Goal: Information Seeking & Learning: Learn about a topic

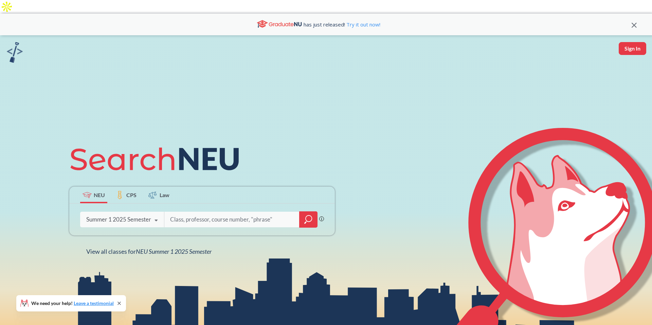
click at [152, 211] on icon at bounding box center [156, 220] width 13 height 19
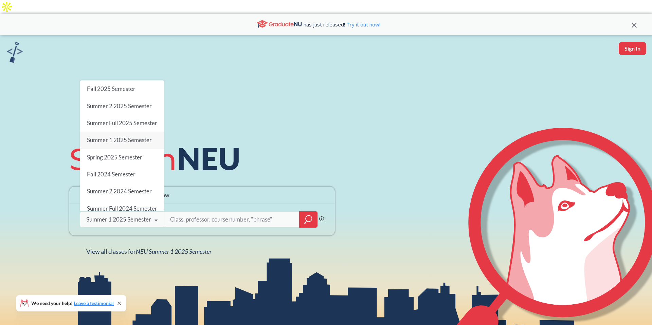
click at [128, 85] on span "Fall 2025 Semester" at bounding box center [111, 88] width 49 height 7
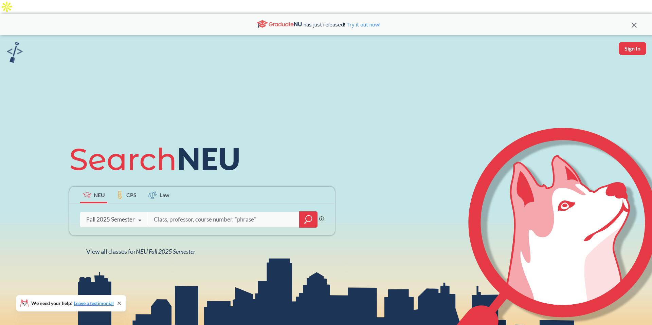
click at [219, 213] on input "search" at bounding box center [223, 220] width 141 height 14
click at [306, 215] on icon "magnifying glass" at bounding box center [308, 220] width 8 height 10
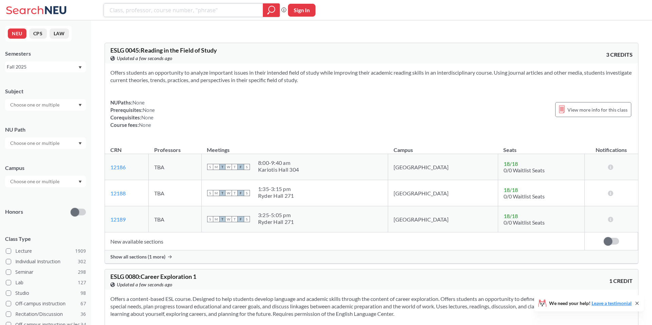
click at [185, 12] on input "search" at bounding box center [183, 10] width 149 height 12
paste input "PSYC 3400"
type input "PSYC 3400"
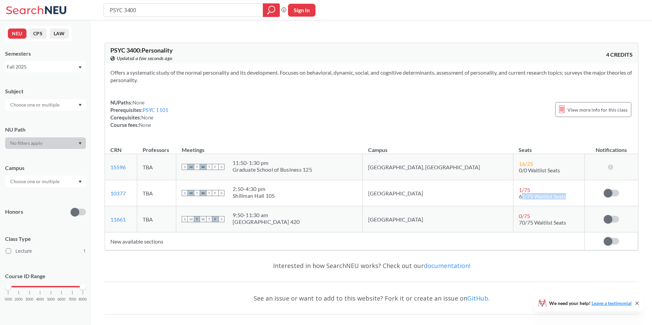
drag, startPoint x: 482, startPoint y: 185, endPoint x: 530, endPoint y: 185, distance: 47.9
click at [530, 185] on td "1 / 75 61/75 Waitlist Seats" at bounding box center [548, 193] width 71 height 26
click at [513, 188] on td "1 / 75 61/75 Waitlist Seats" at bounding box center [548, 193] width 71 height 26
drag, startPoint x: 477, startPoint y: 184, endPoint x: 551, endPoint y: 184, distance: 74.7
click at [551, 184] on td "1 / 75 61/75 Waitlist Seats" at bounding box center [548, 193] width 71 height 26
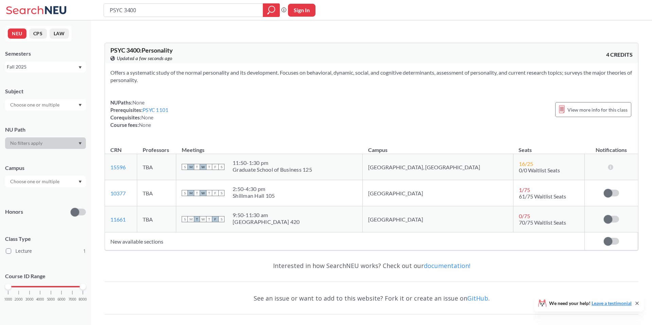
click at [519, 219] on span "70/75 Waitlist Seats" at bounding box center [542, 222] width 47 height 6
drag, startPoint x: 479, startPoint y: 210, endPoint x: 567, endPoint y: 210, distance: 88.6
click at [567, 210] on td "0 / 75 70/75 Waitlist Seats" at bounding box center [548, 219] width 71 height 26
click at [153, 13] on input "PSYC 3400" at bounding box center [183, 10] width 149 height 12
paste input "PSYC 3402"
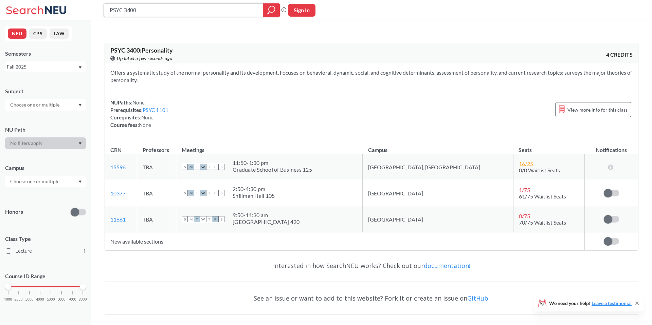
click at [157, 14] on input "PSYC 3400" at bounding box center [183, 10] width 149 height 12
type input "PSYC 3402"
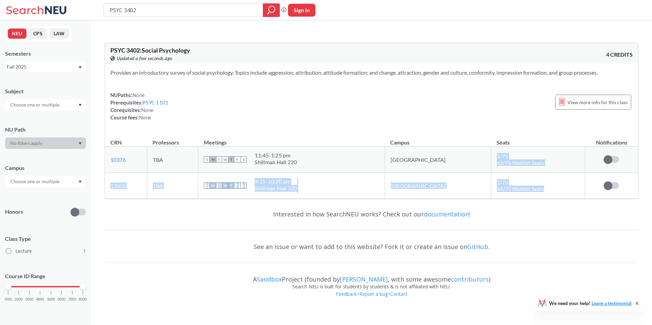
drag, startPoint x: 465, startPoint y: 138, endPoint x: 508, endPoint y: 179, distance: 59.1
click at [508, 179] on tbody "10376 View this section on Banner. TBA S M T W T F S 11:45 - 1:25 pm [GEOGRAPHI…" at bounding box center [371, 173] width 533 height 52
click at [519, 176] on td "1 / 75 66/75 Waitlist Seats" at bounding box center [538, 186] width 94 height 26
drag, startPoint x: 469, startPoint y: 141, endPoint x: 525, endPoint y: 180, distance: 68.4
click at [525, 180] on tbody "10376 View this section on Banner. TBA S M T W T F S 11:45 - 1:25 pm [GEOGRAPHI…" at bounding box center [371, 173] width 533 height 52
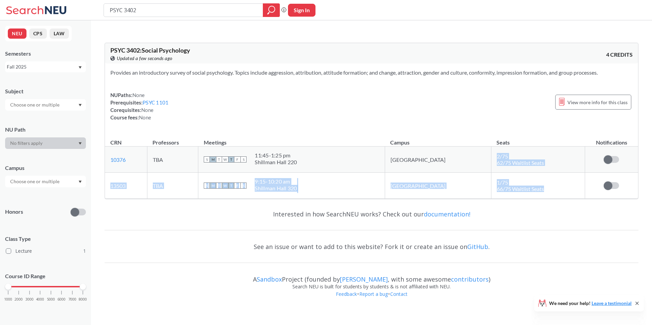
click at [525, 178] on td "1 / 75 66/75 Waitlist Seats" at bounding box center [538, 186] width 94 height 26
click at [162, 7] on input "PSYC 3402" at bounding box center [183, 10] width 149 height 12
paste input "4"
type input "PSYC 3404"
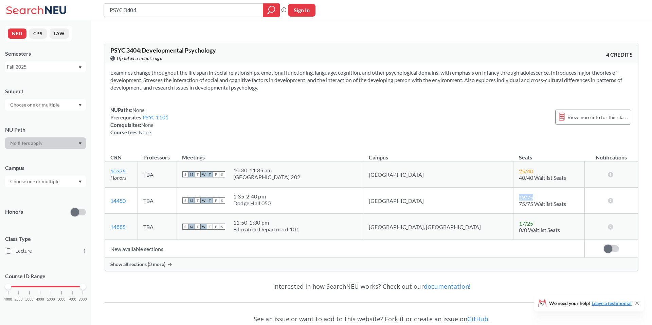
drag, startPoint x: 478, startPoint y: 179, endPoint x: 498, endPoint y: 181, distance: 20.2
click at [513, 188] on td "19 / 75 75/75 Waitlist Seats" at bounding box center [548, 201] width 71 height 26
click at [519, 194] on div "19 / 75" at bounding box center [526, 197] width 15 height 6
drag, startPoint x: 479, startPoint y: 185, endPoint x: 504, endPoint y: 191, distance: 25.0
click at [513, 191] on td "19 / 75 75/75 Waitlist Seats" at bounding box center [548, 201] width 71 height 26
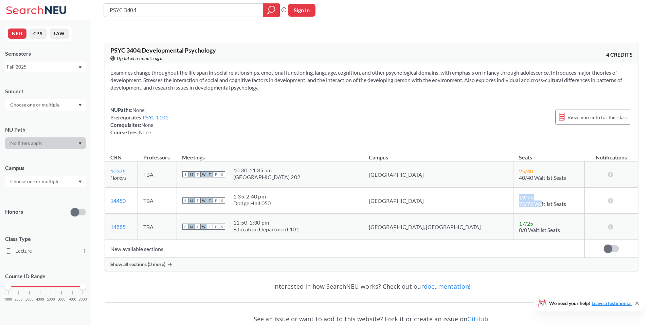
click at [519, 201] on span "75/75 Waitlist Seats" at bounding box center [542, 204] width 47 height 6
click at [169, 11] on input "PSYC 3404" at bounding box center [183, 10] width 149 height 12
paste input "Cognition"
type input "Cognition"
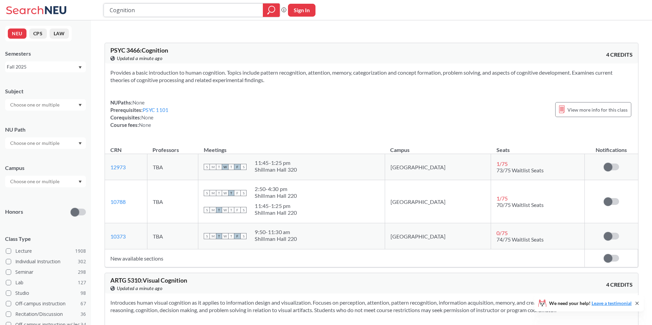
type input "Cognitiona"
paste input "PSYC 3466"
type input "PSYC 3466"
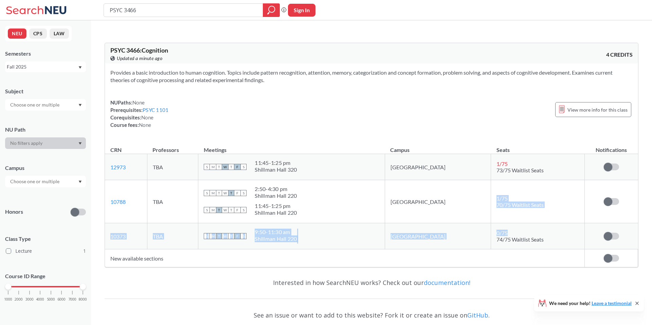
drag, startPoint x: 469, startPoint y: 185, endPoint x: 487, endPoint y: 222, distance: 40.5
click at [487, 221] on tbody "12973 View this section on Banner. TBA S M T W T F S 11:45 - 1:25 pm [GEOGRAPHI…" at bounding box center [371, 201] width 533 height 95
click at [497, 236] on span "74/75 Waitlist Seats" at bounding box center [519, 239] width 47 height 6
drag, startPoint x: 473, startPoint y: 226, endPoint x: 515, endPoint y: 226, distance: 41.8
click at [515, 236] on span "74/75 Waitlist Seats" at bounding box center [519, 239] width 47 height 6
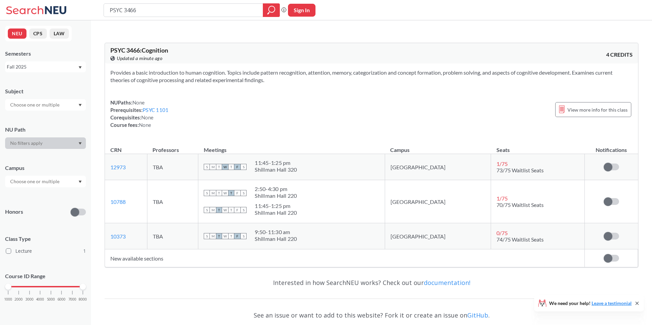
click at [496, 236] on span "74/75 Waitlist Seats" at bounding box center [519, 239] width 47 height 6
drag, startPoint x: 244, startPoint y: 60, endPoint x: 411, endPoint y: 57, distance: 166.7
click at [410, 69] on section "Provides a basic introduction to human cognition. Topics include pattern recogn…" at bounding box center [371, 76] width 522 height 15
click at [411, 69] on section "Provides a basic introduction to human cognition. Topics include pattern recogn…" at bounding box center [371, 76] width 522 height 15
click at [147, 12] on input "PSYC 3466" at bounding box center [183, 10] width 149 height 12
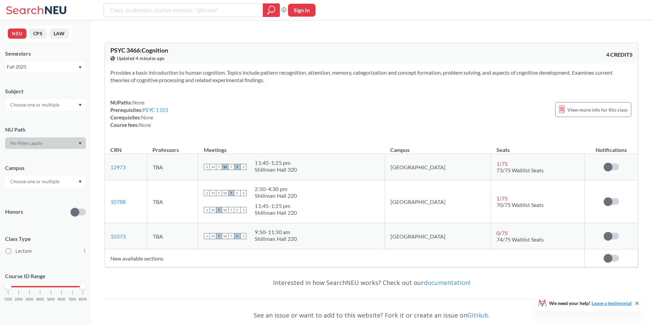
click at [36, 108] on input "text" at bounding box center [35, 105] width 57 height 8
click at [38, 116] on div "PSYC ( 1 )" at bounding box center [47, 116] width 77 height 7
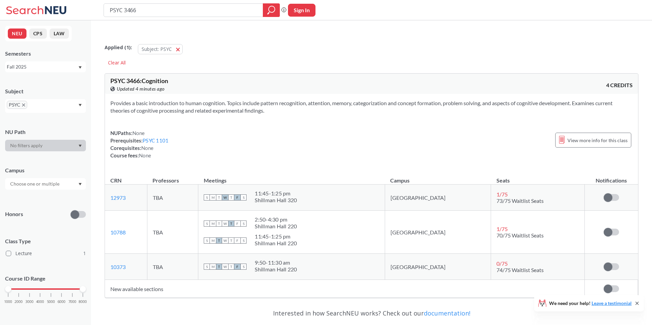
click at [40, 143] on div at bounding box center [45, 146] width 81 height 12
click at [65, 106] on div "PSYC" at bounding box center [45, 106] width 81 height 14
click at [180, 46] on span "button" at bounding box center [180, 49] width 0 height 6
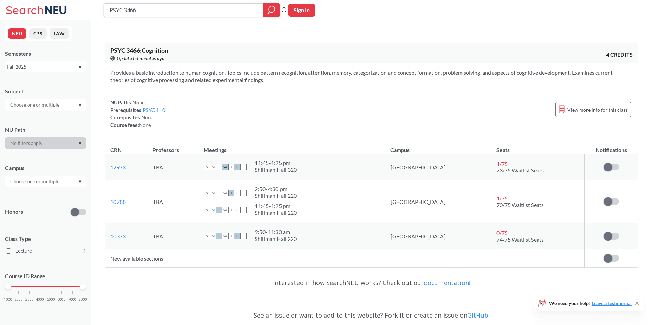
click at [151, 12] on input "PSYC 3466" at bounding box center [183, 10] width 149 height 12
type input "PSYC"
type input "emo"
type input "psych1300"
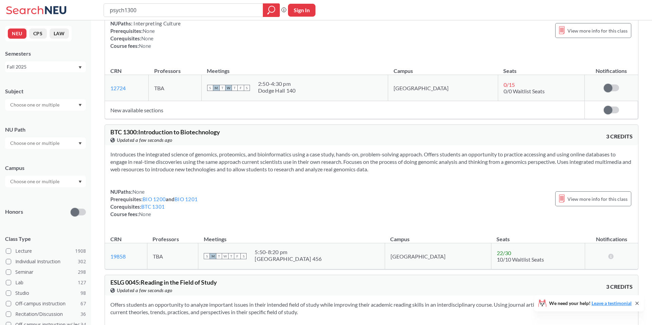
scroll to position [657, 0]
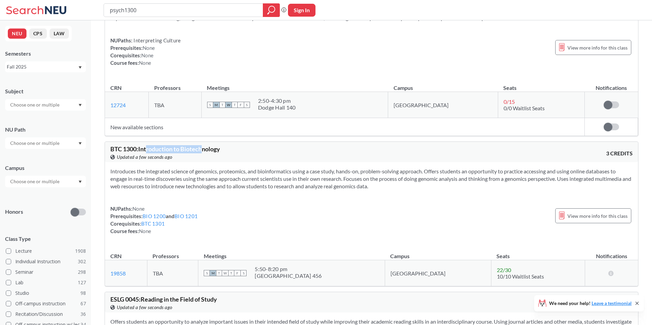
drag, startPoint x: 150, startPoint y: 137, endPoint x: 204, endPoint y: 137, distance: 54.3
click at [204, 145] on span "BTC 1300 : Introduction to Biotechnology" at bounding box center [165, 148] width 110 height 7
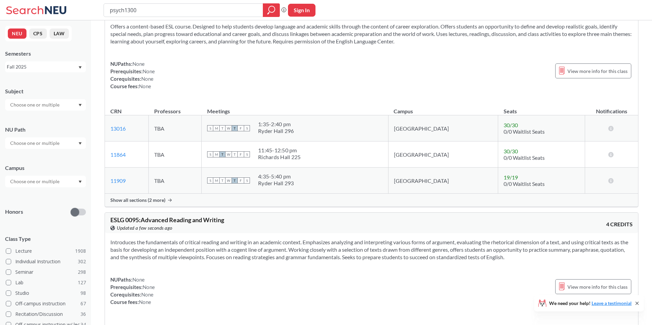
scroll to position [1078, 0]
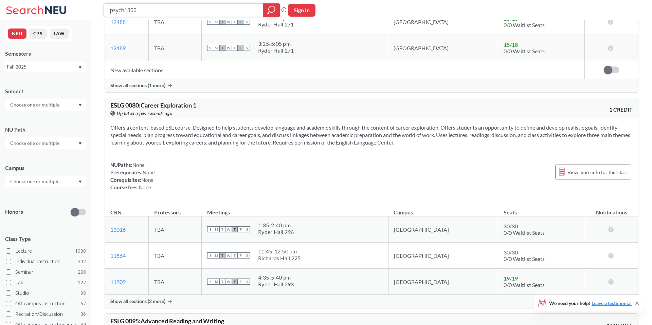
click at [141, 8] on input "psych1300" at bounding box center [183, 10] width 149 height 12
click at [125, 11] on input "psych1300" at bounding box center [183, 10] width 149 height 12
click at [116, 11] on input "psych1300" at bounding box center [183, 10] width 149 height 12
type input "pych1300"
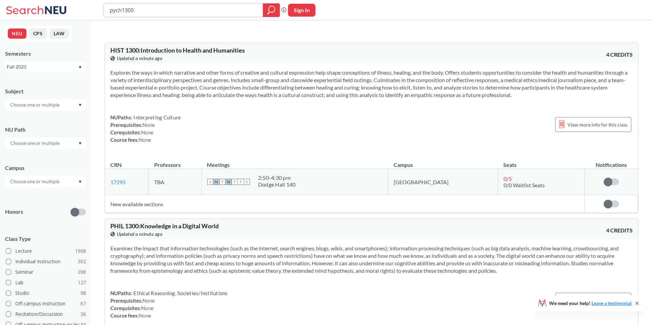
click at [117, 12] on input "pych1300" at bounding box center [183, 10] width 149 height 12
click at [118, 12] on input "pych1300" at bounding box center [183, 10] width 149 height 12
type input "psyh1300"
click at [121, 12] on input "psyh1300" at bounding box center [183, 10] width 149 height 12
type input "psyc1300"
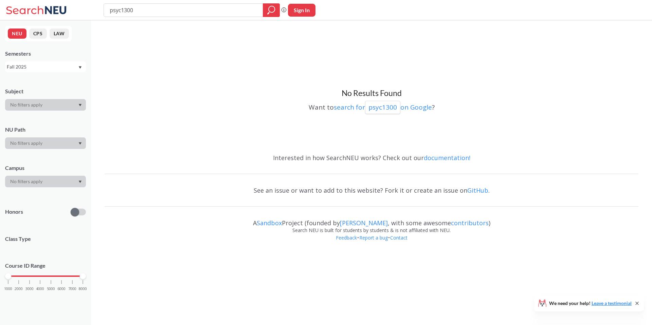
click at [137, 11] on input "psyc1300" at bounding box center [183, 10] width 149 height 12
click at [58, 70] on div "Fall 2025" at bounding box center [42, 66] width 71 height 7
click at [66, 68] on div "Fall 2025" at bounding box center [42, 66] width 71 height 7
click at [160, 11] on input "psyc1300" at bounding box center [183, 10] width 149 height 12
paste input "PSYC 2101"
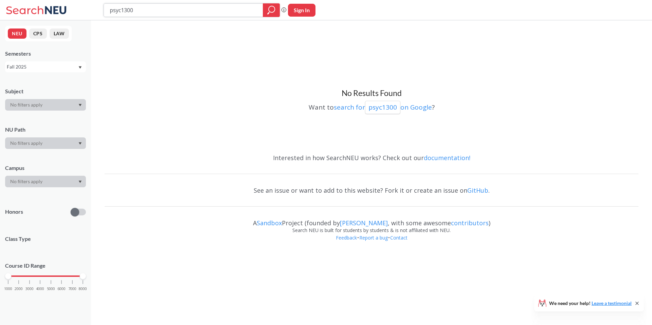
type input "PSYC 2101"
click at [58, 68] on div "Fall 2025" at bounding box center [42, 66] width 71 height 7
click at [54, 64] on div "Fall 2025" at bounding box center [42, 66] width 71 height 7
click at [210, 6] on input "PSYC 2101" at bounding box center [183, 10] width 149 height 12
paste input "370"
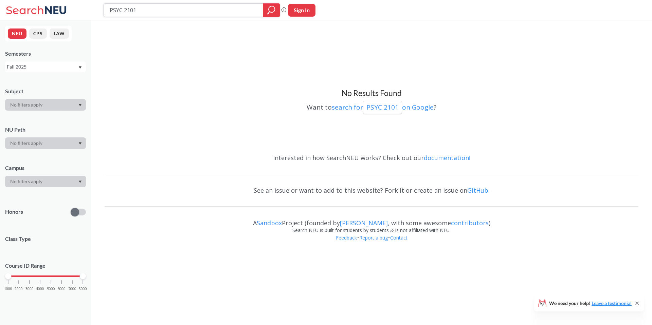
type input "PSYC 2370"
drag, startPoint x: 126, startPoint y: 10, endPoint x: 102, endPoint y: 11, distance: 23.8
click at [102, 11] on div "PSYC 2370 Phrase search guarantees the exact search appears in the results. Ex.…" at bounding box center [326, 10] width 652 height 20
type input "2370"
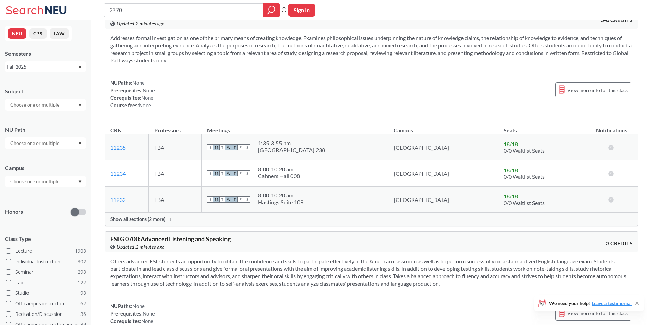
scroll to position [2990, 0]
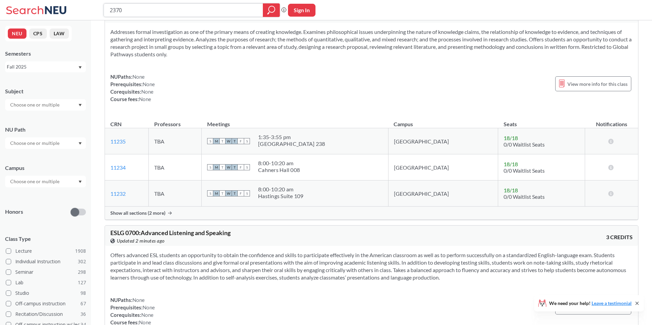
click at [145, 15] on input "2370" at bounding box center [183, 10] width 149 height 12
paste input "PSYC 2396"
type input "PSYC 2396"
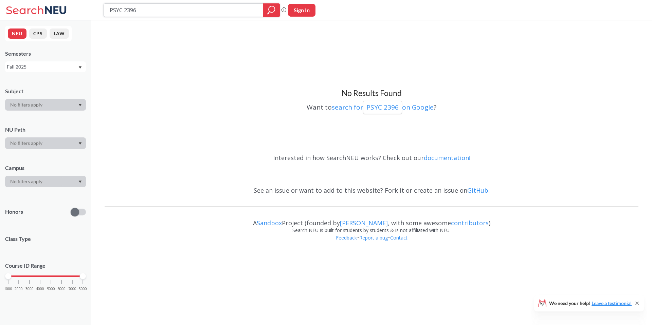
paste input "991"
type input "PSYC 2991"
paste input "3200"
type input "PSYC 3200"
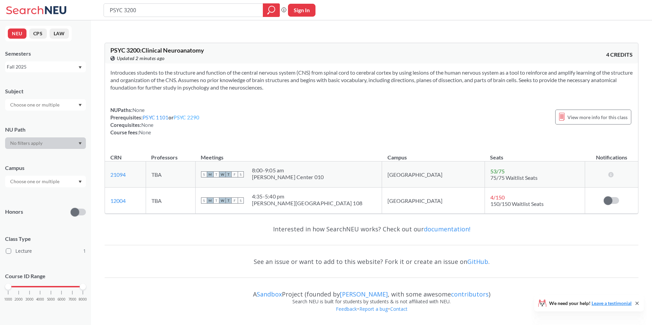
click at [185, 114] on link "PSYC 2290" at bounding box center [187, 117] width 26 height 6
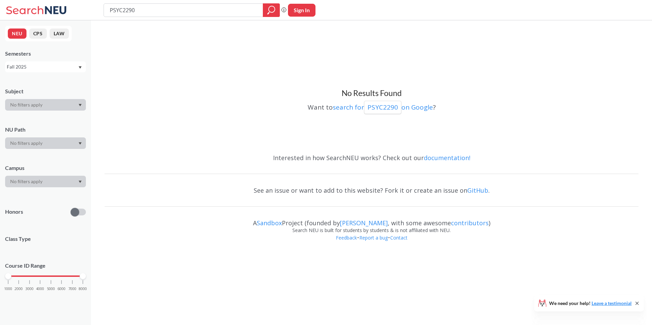
type input "PSYC 3200"
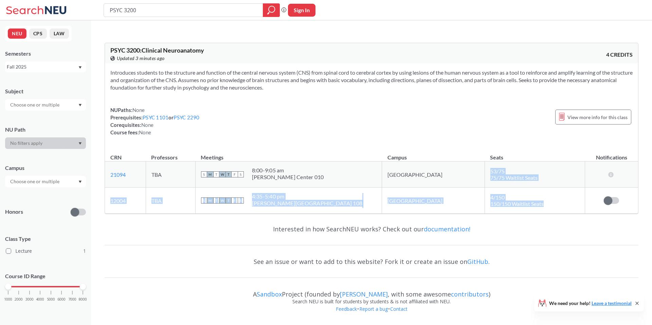
drag, startPoint x: 461, startPoint y: 153, endPoint x: 520, endPoint y: 199, distance: 74.8
click at [520, 199] on tbody "21094 View this section on Banner. TBA S M T W T F S 8:00 - 9:05 am [PERSON_NAM…" at bounding box center [371, 188] width 533 height 52
click at [501, 201] on span "150/150 Waitlist Seats" at bounding box center [516, 204] width 53 height 6
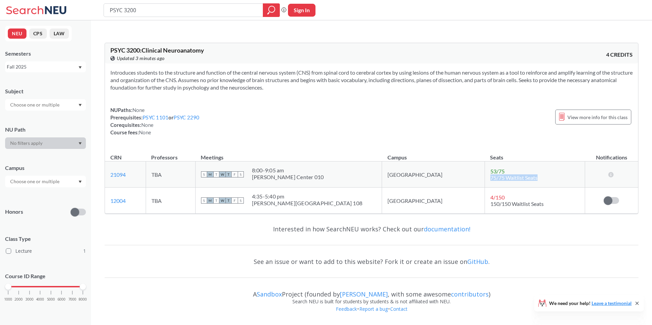
drag, startPoint x: 475, startPoint y: 166, endPoint x: 538, endPoint y: 166, distance: 62.8
click at [538, 166] on td "53 / 75 75/75 Waitlist Seats" at bounding box center [535, 175] width 100 height 26
drag, startPoint x: 460, startPoint y: 193, endPoint x: 524, endPoint y: 193, distance: 63.2
click at [524, 193] on td "4 / 150 150/150 Waitlist Seats" at bounding box center [535, 201] width 100 height 26
click at [526, 188] on td "4 / 150 150/150 Waitlist Seats" at bounding box center [535, 201] width 100 height 26
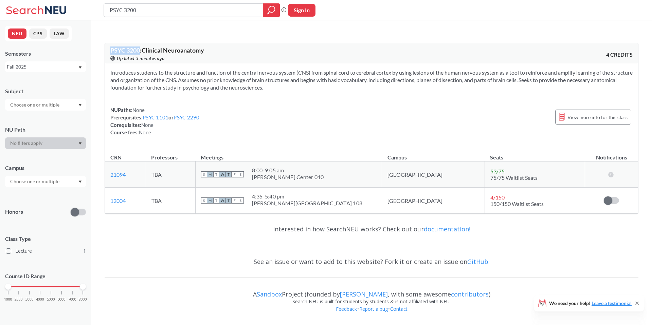
drag, startPoint x: 108, startPoint y: 36, endPoint x: 141, endPoint y: 35, distance: 32.6
click at [141, 43] on div "PSYC 3200 : Clinical Neuroanatomy View this course on Banner. Updated 3 minutes…" at bounding box center [371, 53] width 533 height 20
copy span "PSYC 3200"
